Goal: Find specific page/section: Find specific page/section

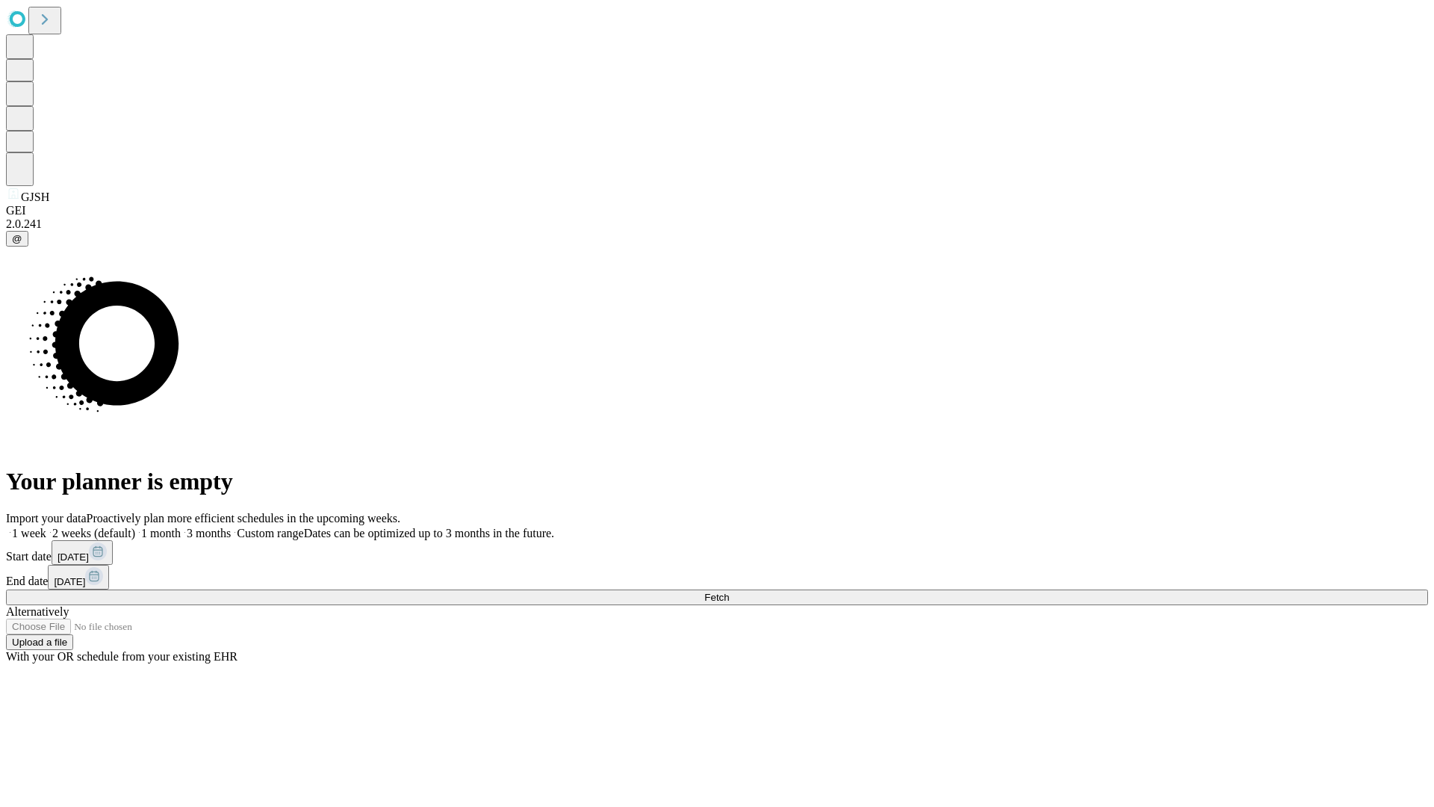
click at [729, 591] on span "Fetch" at bounding box center [716, 596] width 25 height 11
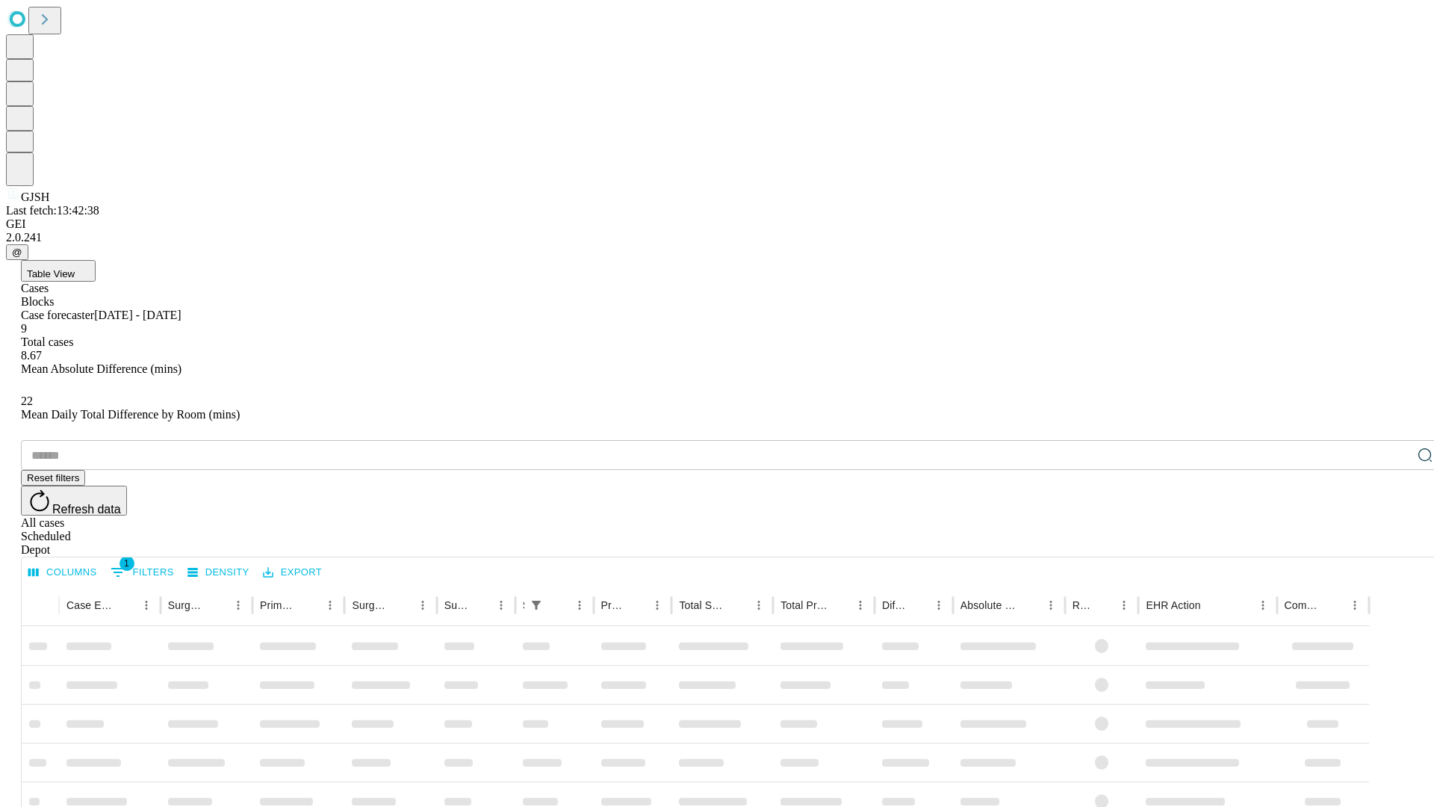
click at [1395, 543] on div "Depot" at bounding box center [732, 549] width 1422 height 13
